Goal: Task Accomplishment & Management: Complete application form

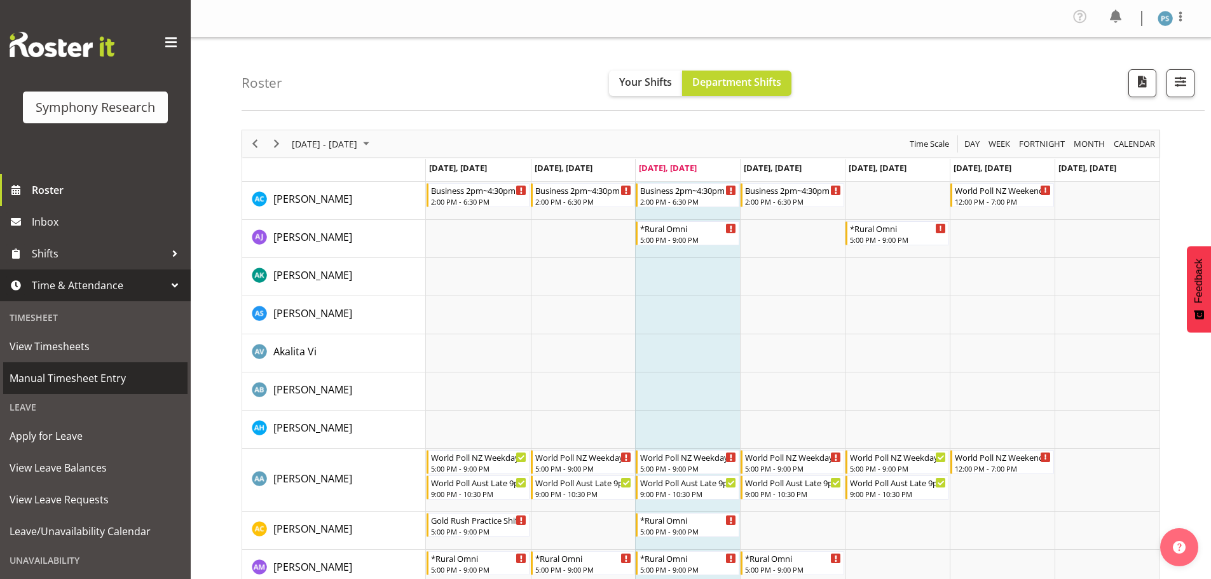
click at [102, 371] on span "Manual Timesheet Entry" at bounding box center [96, 378] width 172 height 19
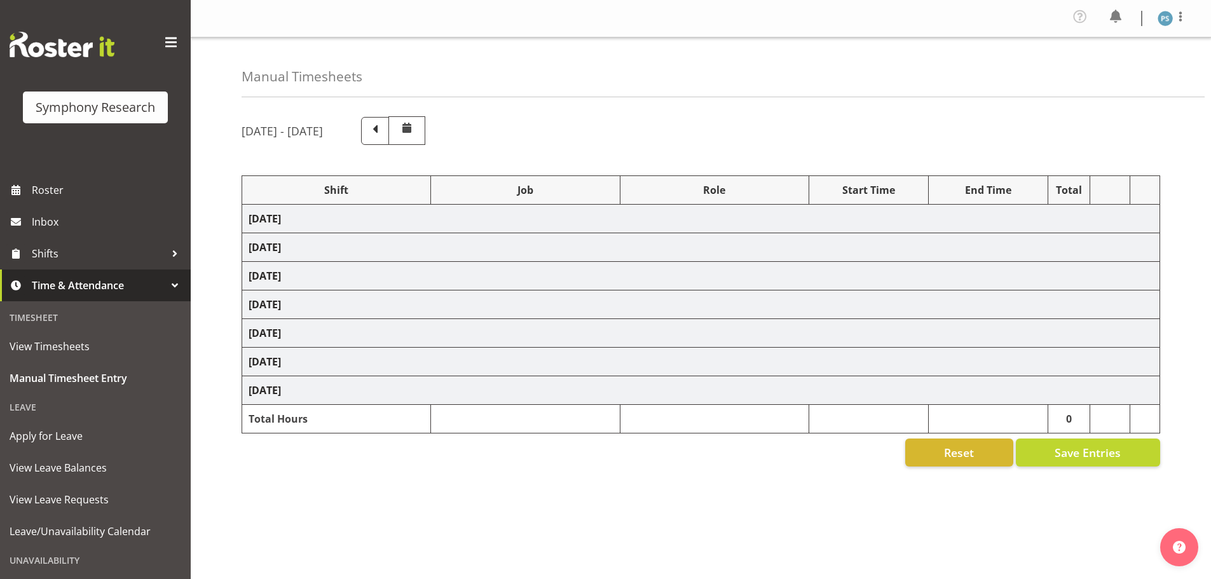
select select "4583"
select select "10527"
select select "4583"
select select "10499"
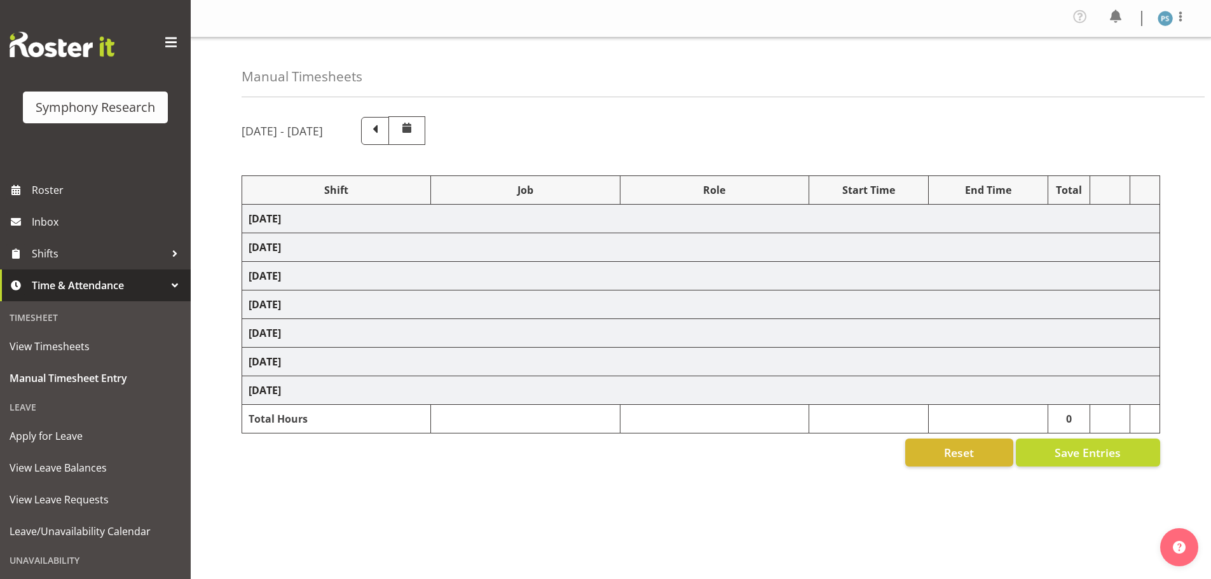
select select "4583"
select select "10527"
select select "4583"
select select "10499"
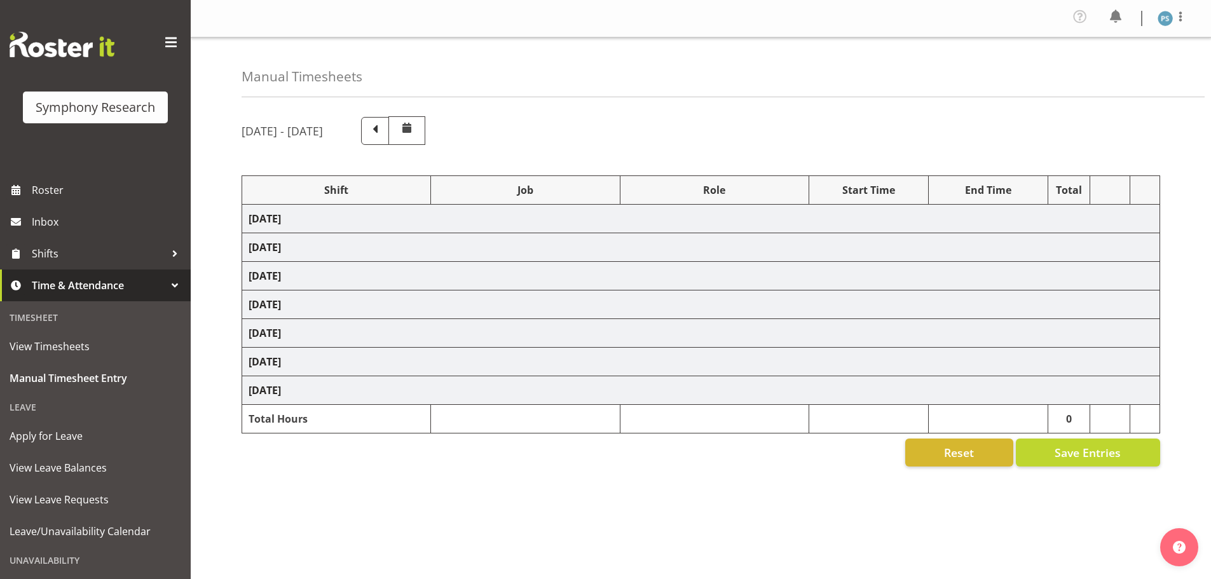
select select "4583"
select select "10527"
select select "4583"
select select "10499"
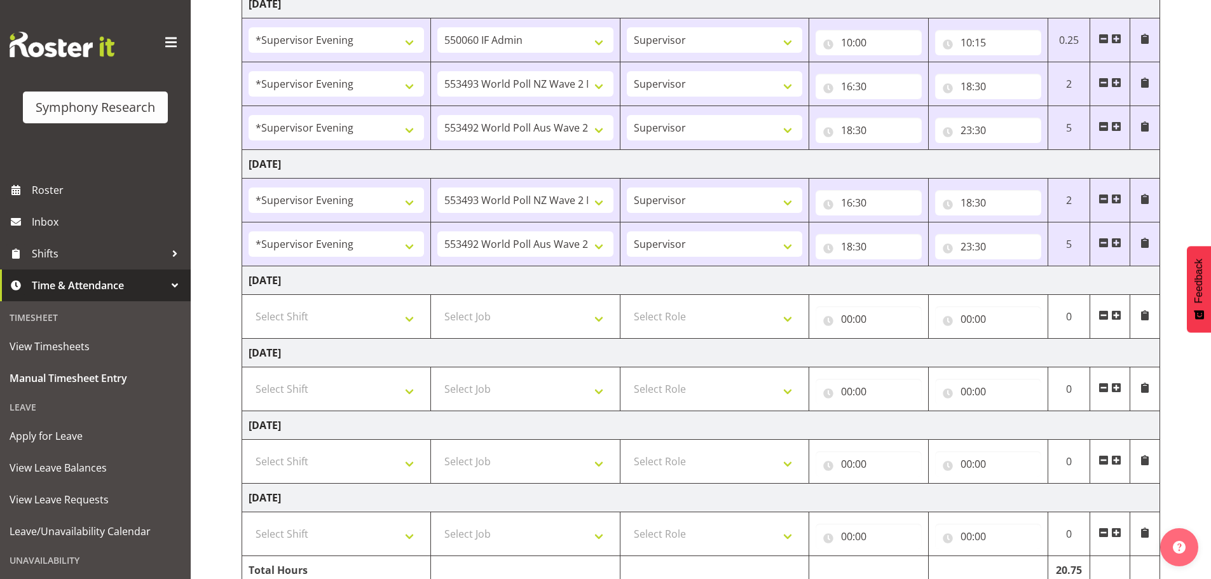
scroll to position [381, 0]
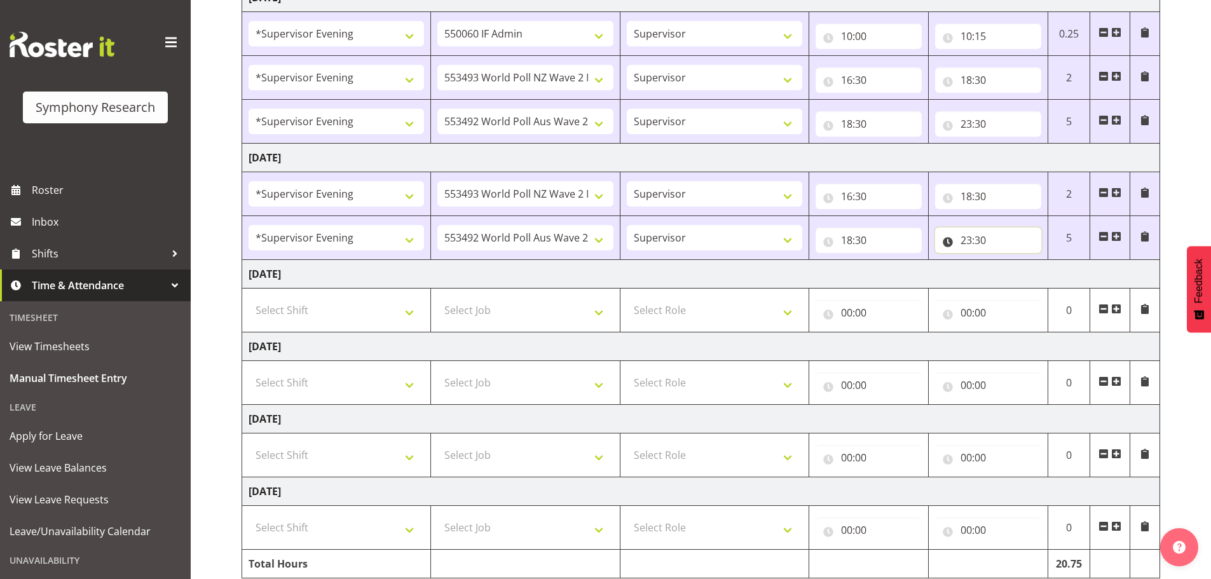
click at [987, 236] on input "23:30" at bounding box center [988, 239] width 106 height 25
click at [1055, 271] on select "00 01 02 03 04 05 06 07 08 09 10 11 12 13 14 15 16 17 18 19 20 21 22 23 24 25 2…" at bounding box center [1054, 273] width 29 height 25
select select "45"
click at [1040, 261] on select "00 01 02 03 04 05 06 07 08 09 10 11 12 13 14 15 16 17 18 19 20 21 22 23 24 25 2…" at bounding box center [1054, 273] width 29 height 25
type input "23:45"
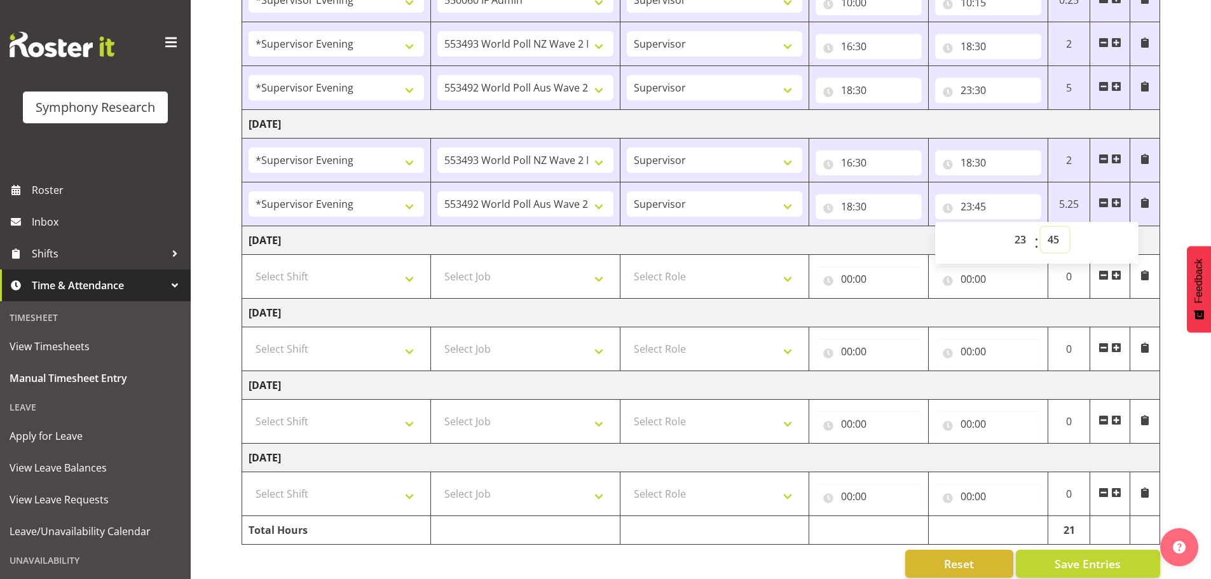
scroll to position [433, 0]
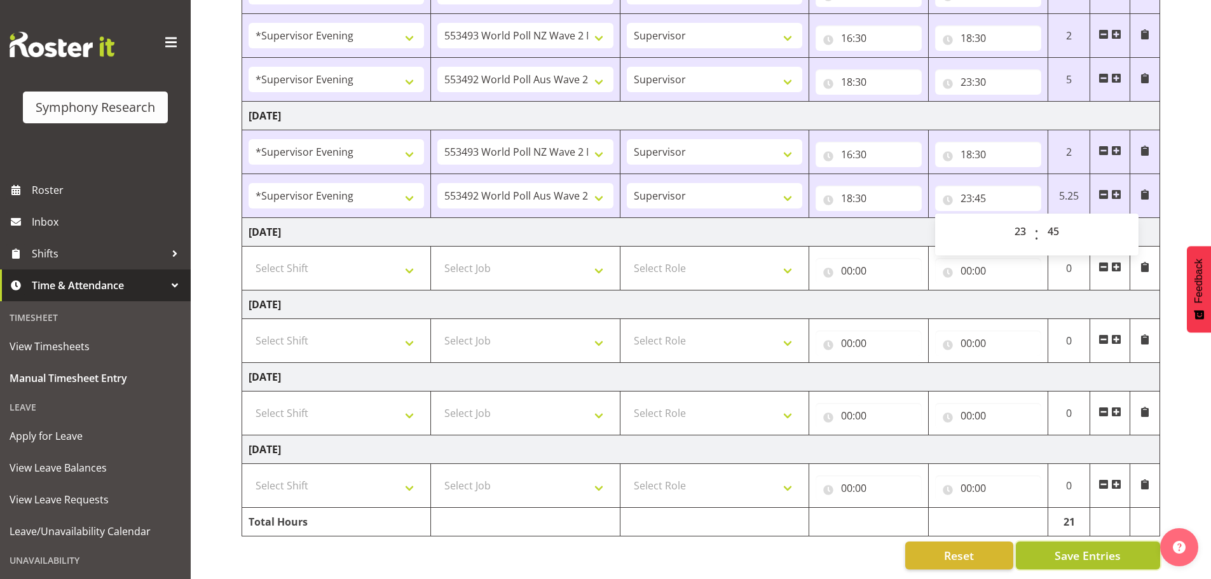
click at [1103, 547] on span "Save Entries" at bounding box center [1087, 555] width 66 height 17
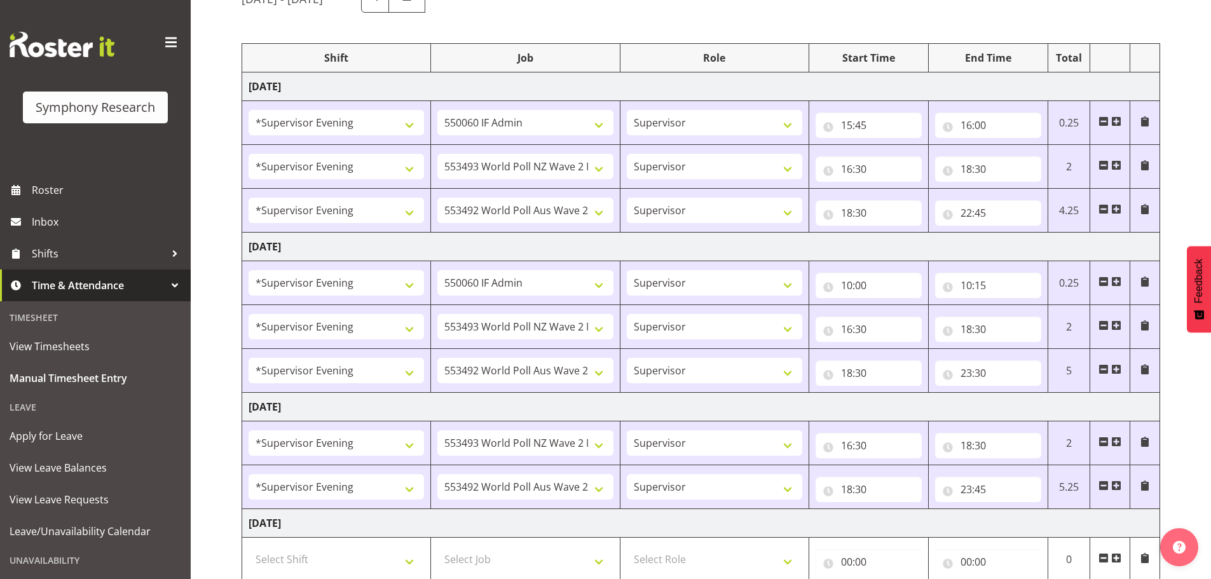
scroll to position [0, 0]
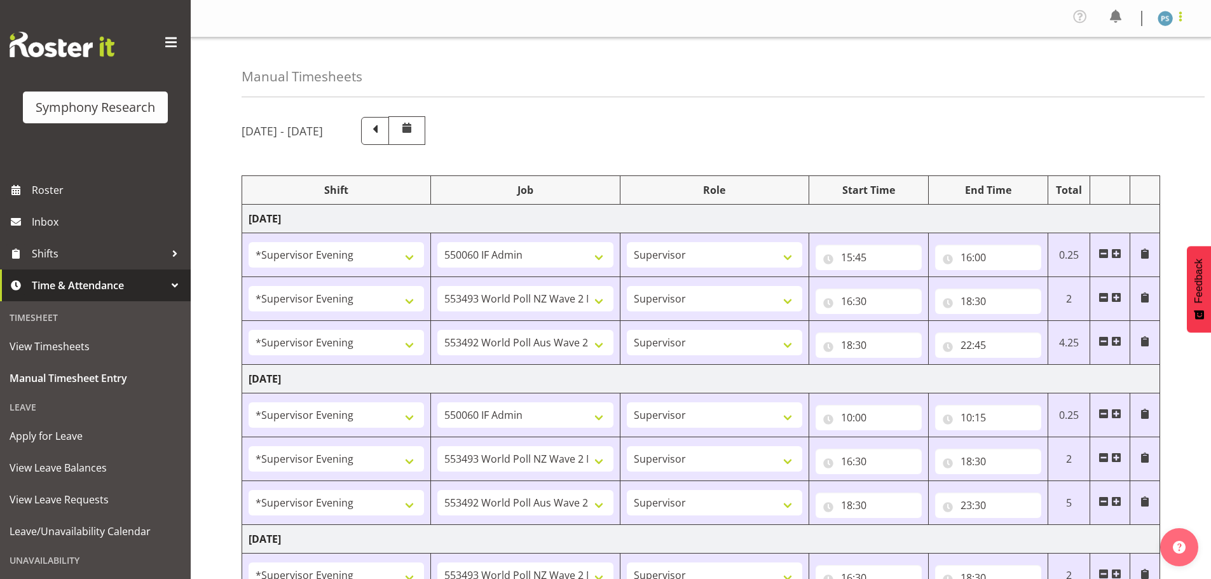
click at [1183, 19] on span at bounding box center [1179, 16] width 15 height 15
click at [1139, 72] on link "Log Out" at bounding box center [1127, 69] width 122 height 23
